Goal: Check status: Check status

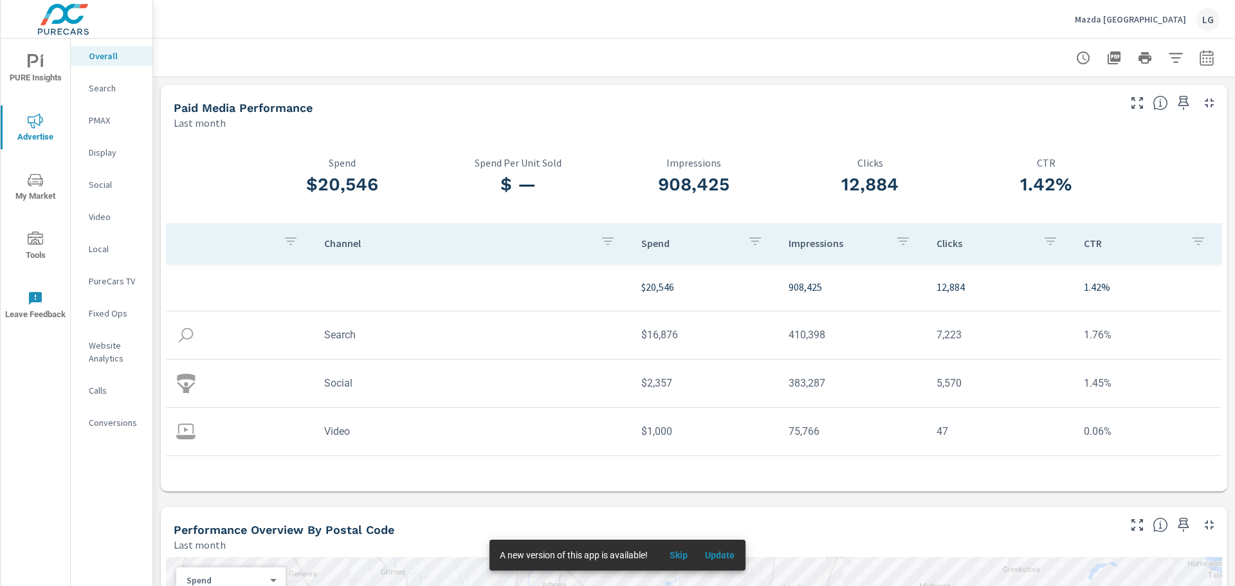
scroll to position [38, 0]
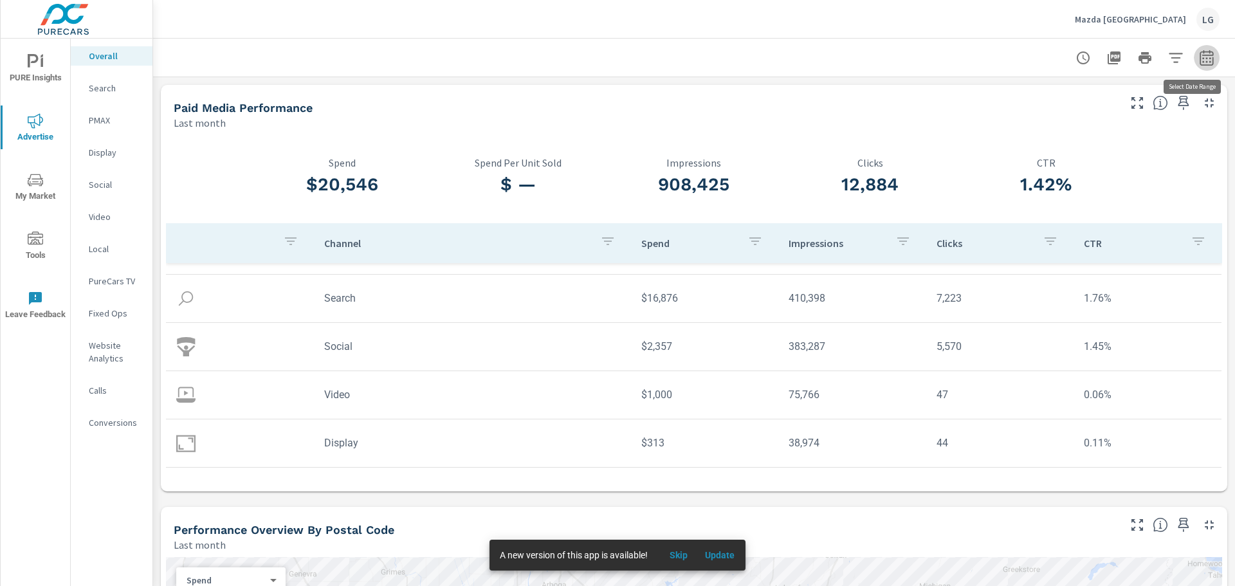
click at [1203, 53] on icon "button" at bounding box center [1206, 57] width 14 height 15
select select "Last month"
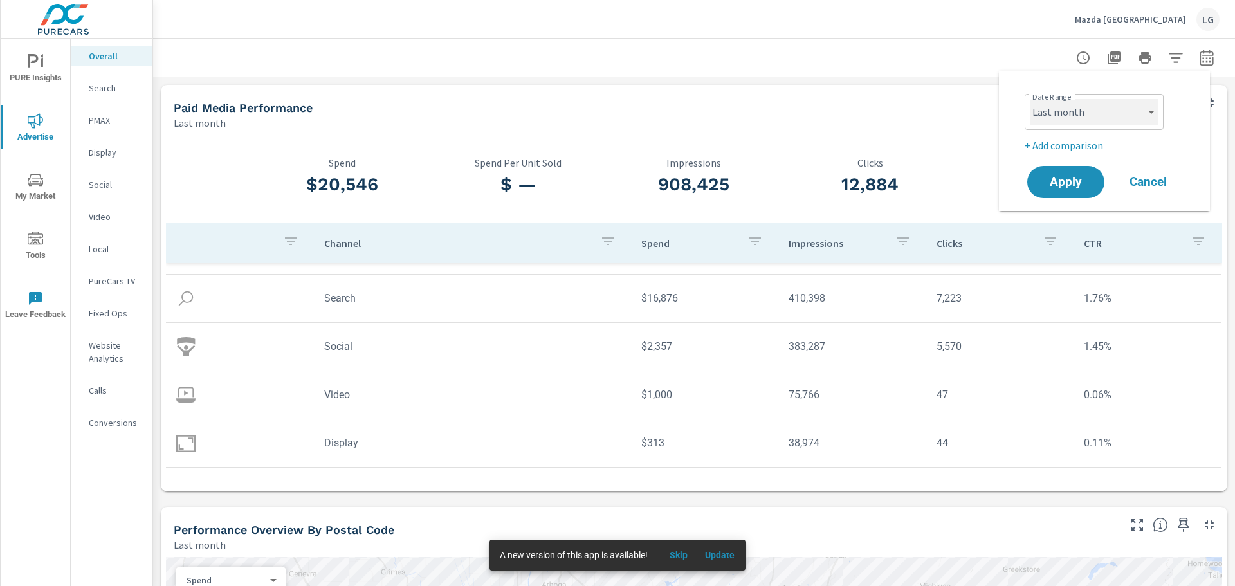
click at [1091, 111] on select "Custom [DATE] Last week Last 7 days Last 14 days Last 30 days Last 45 days Last…" at bounding box center [1094, 112] width 129 height 26
click at [908, 122] on div "Last month" at bounding box center [645, 122] width 943 height 15
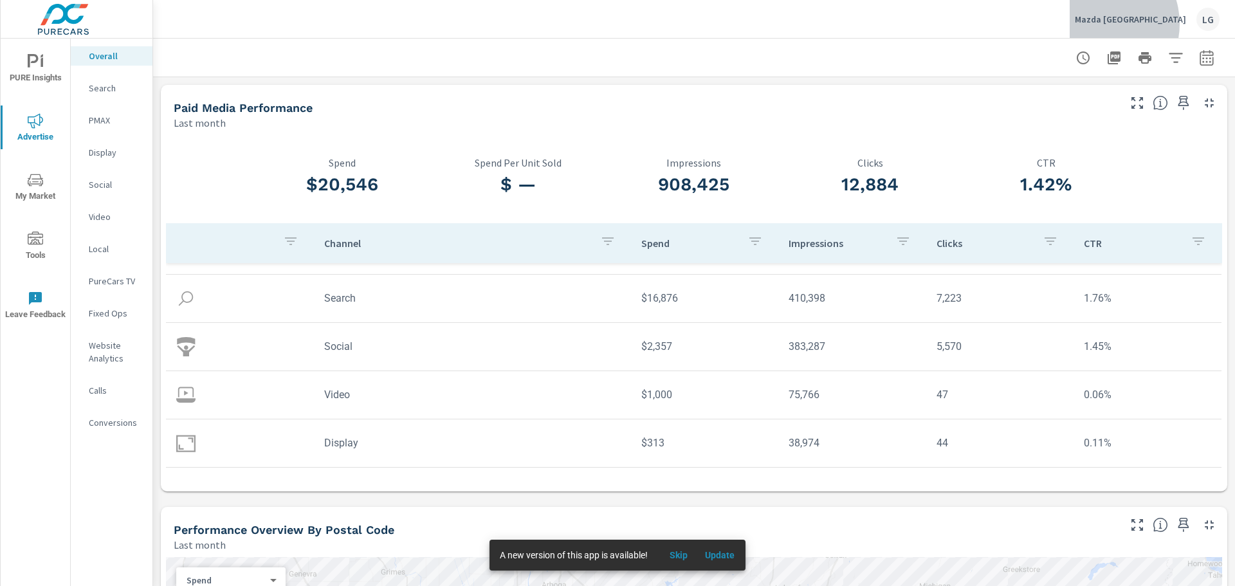
click at [1146, 24] on p "Mazda [GEOGRAPHIC_DATA]" at bounding box center [1130, 20] width 111 height 12
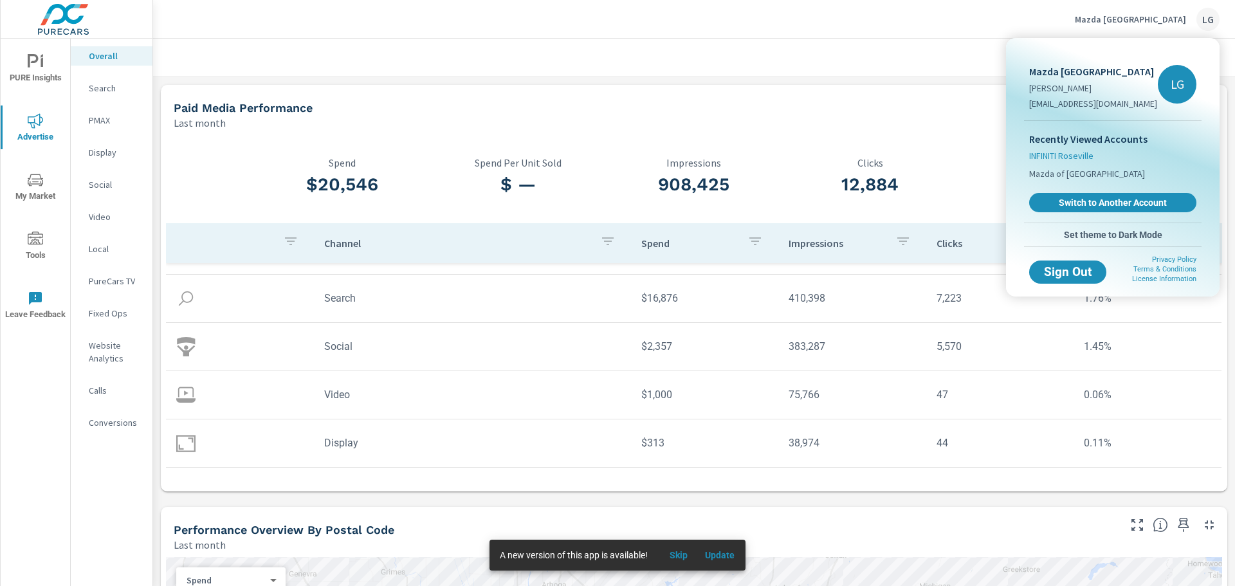
click at [1066, 155] on span "INFINITI Roseville" at bounding box center [1061, 155] width 64 height 13
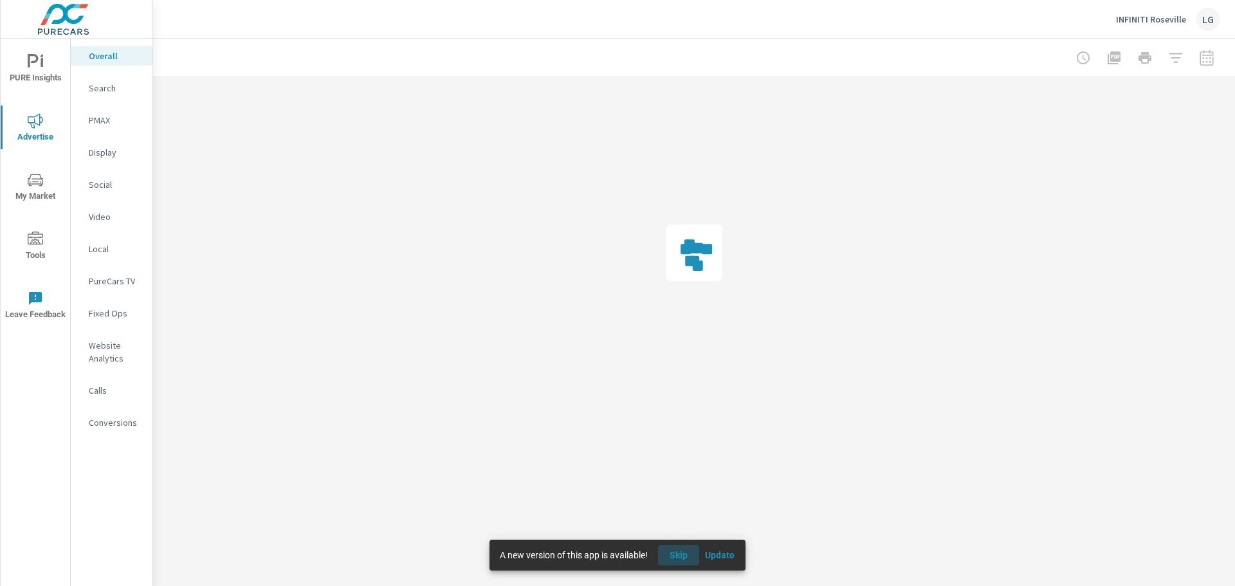
click at [685, 557] on span "Skip" at bounding box center [678, 555] width 31 height 12
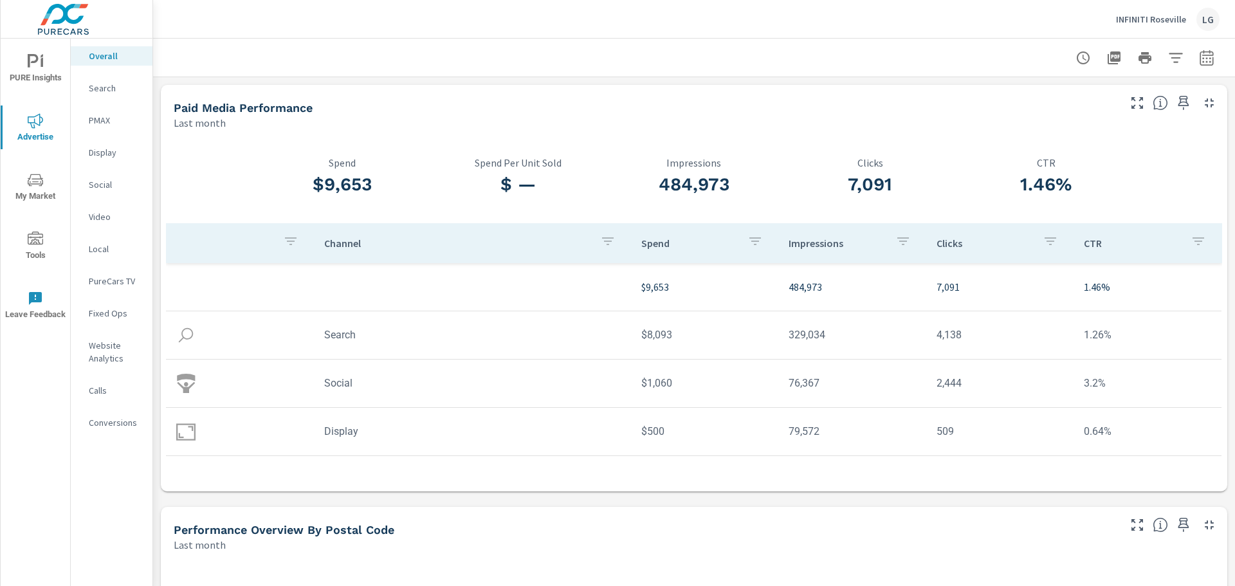
scroll to position [64, 0]
